Goal: Navigation & Orientation: Find specific page/section

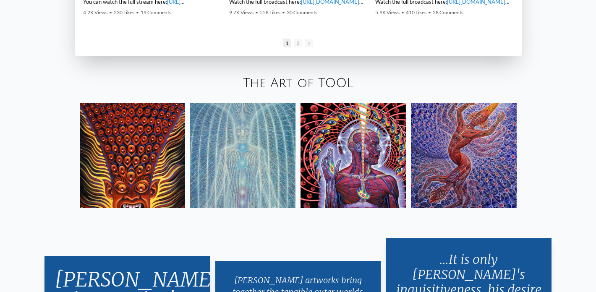
scroll to position [1390, 0]
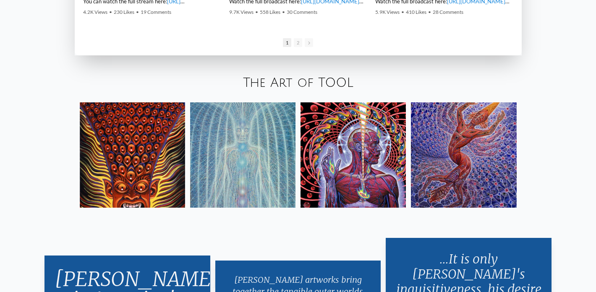
click at [426, 159] on img at bounding box center [463, 154] width 105 height 105
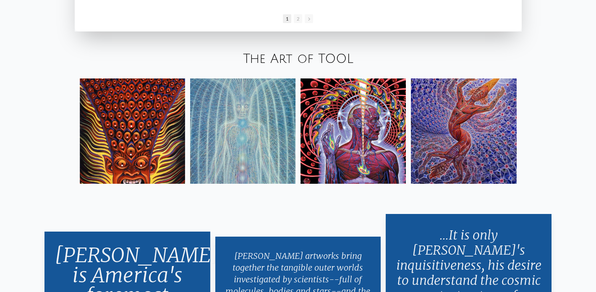
scroll to position [1414, 0]
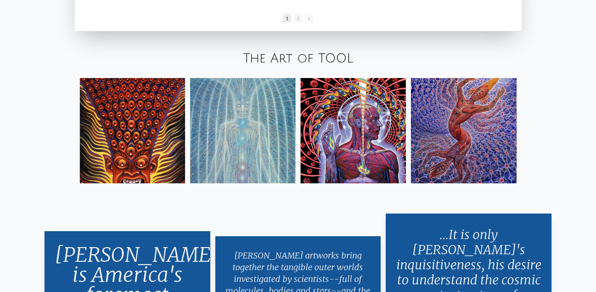
click at [367, 128] on img at bounding box center [353, 130] width 105 height 105
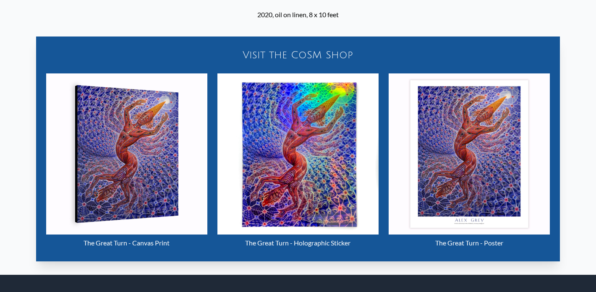
scroll to position [336, 0]
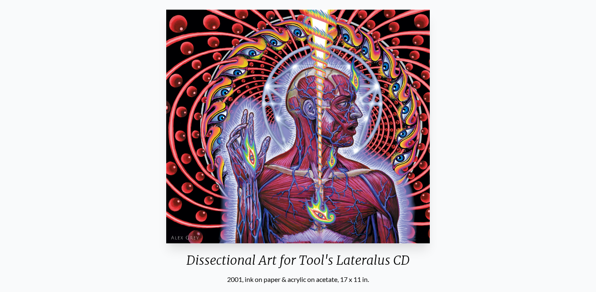
scroll to position [116, 0]
